Goal: Information Seeking & Learning: Find specific page/section

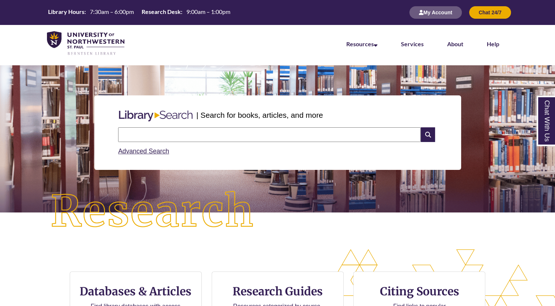
click at [160, 139] on input "text" at bounding box center [269, 134] width 303 height 15
type input "**********"
click at [275, 125] on div "**********" at bounding box center [277, 141] width 325 height 35
drag, startPoint x: 269, startPoint y: 139, endPoint x: 91, endPoint y: 138, distance: 178.3
click at [91, 138] on div "**********" at bounding box center [278, 133] width 544 height 110
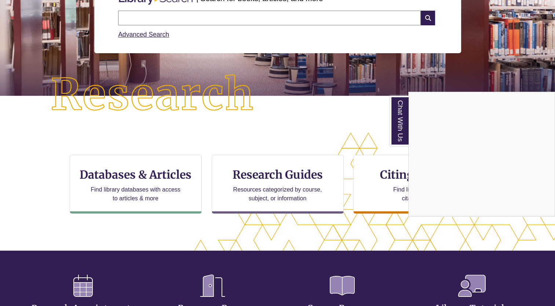
scroll to position [240, 492]
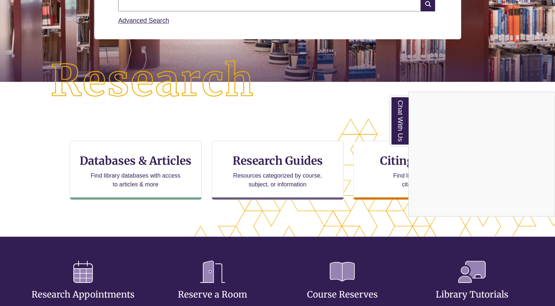
click at [125, 172] on div "Chat With Us" at bounding box center [277, 153] width 555 height 306
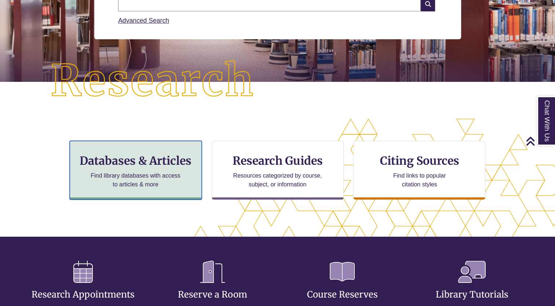
click at [134, 176] on p "Find library databases with access to articles & more" at bounding box center [136, 180] width 96 height 18
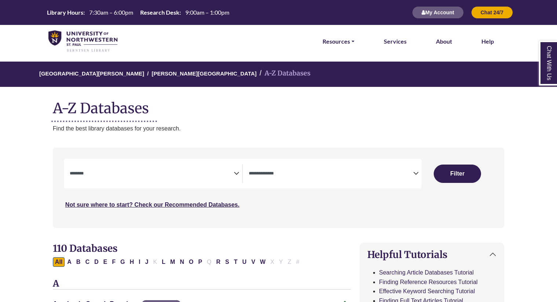
select select "Database Subject Filter"
select select "Database Types Filter"
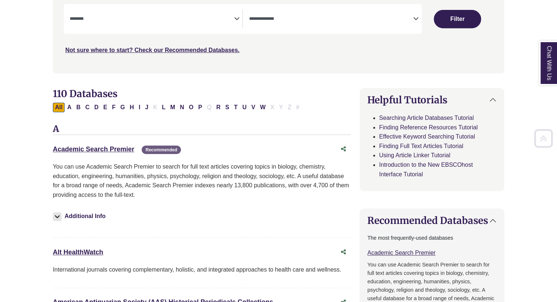
scroll to position [154, 0]
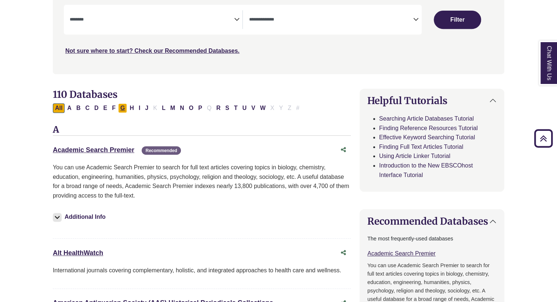
click at [123, 110] on button "G" at bounding box center [122, 108] width 9 height 10
select select "Database Subject Filter"
select select "Database Types Filter"
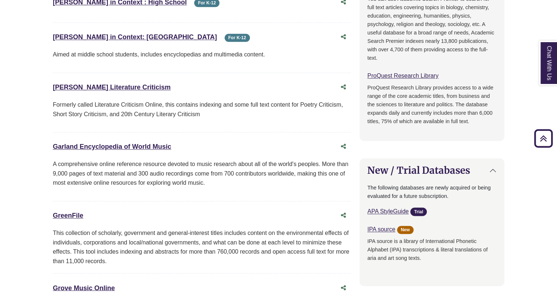
scroll to position [511, 0]
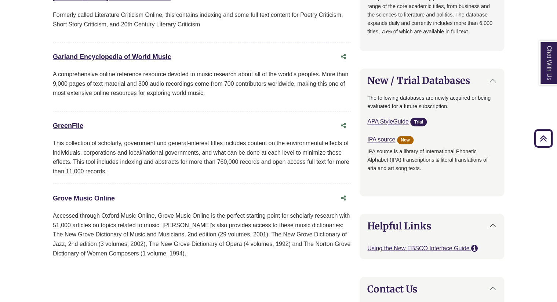
click at [109, 197] on link "Grove Music Online This link opens in a new window" at bounding box center [84, 197] width 62 height 7
